Goal: Navigation & Orientation: Go to known website

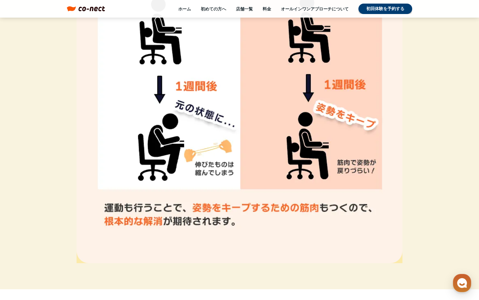
scroll to position [2200, 0]
